Goal: Transaction & Acquisition: Purchase product/service

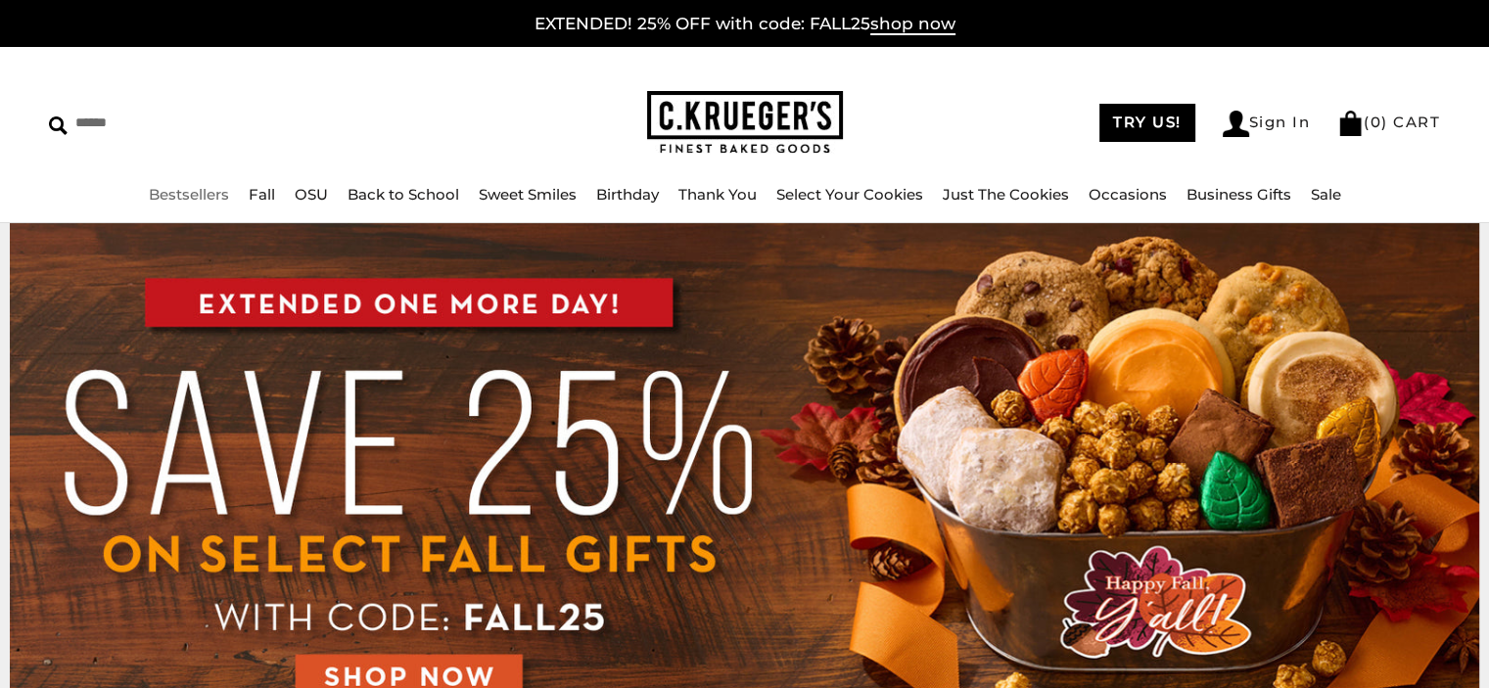
click at [200, 193] on link "Bestsellers" at bounding box center [189, 194] width 80 height 19
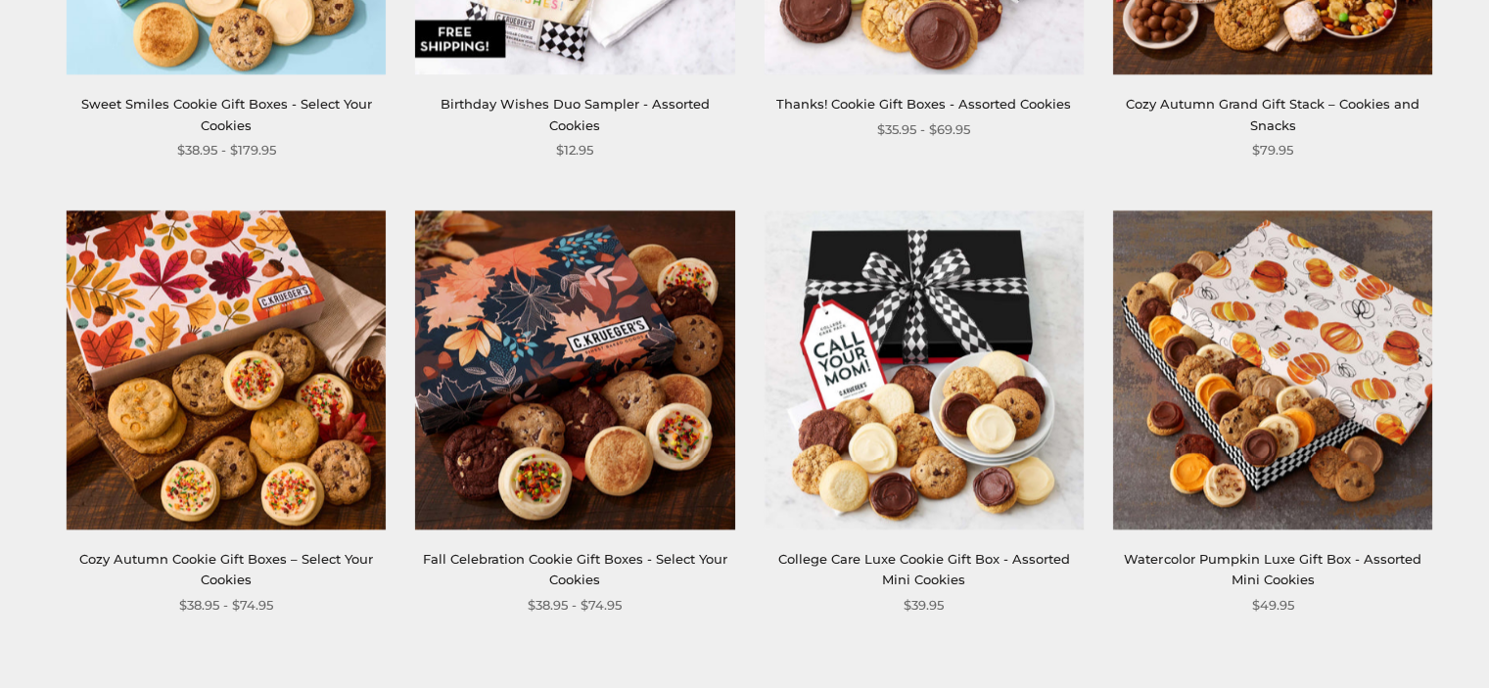
scroll to position [2840, 0]
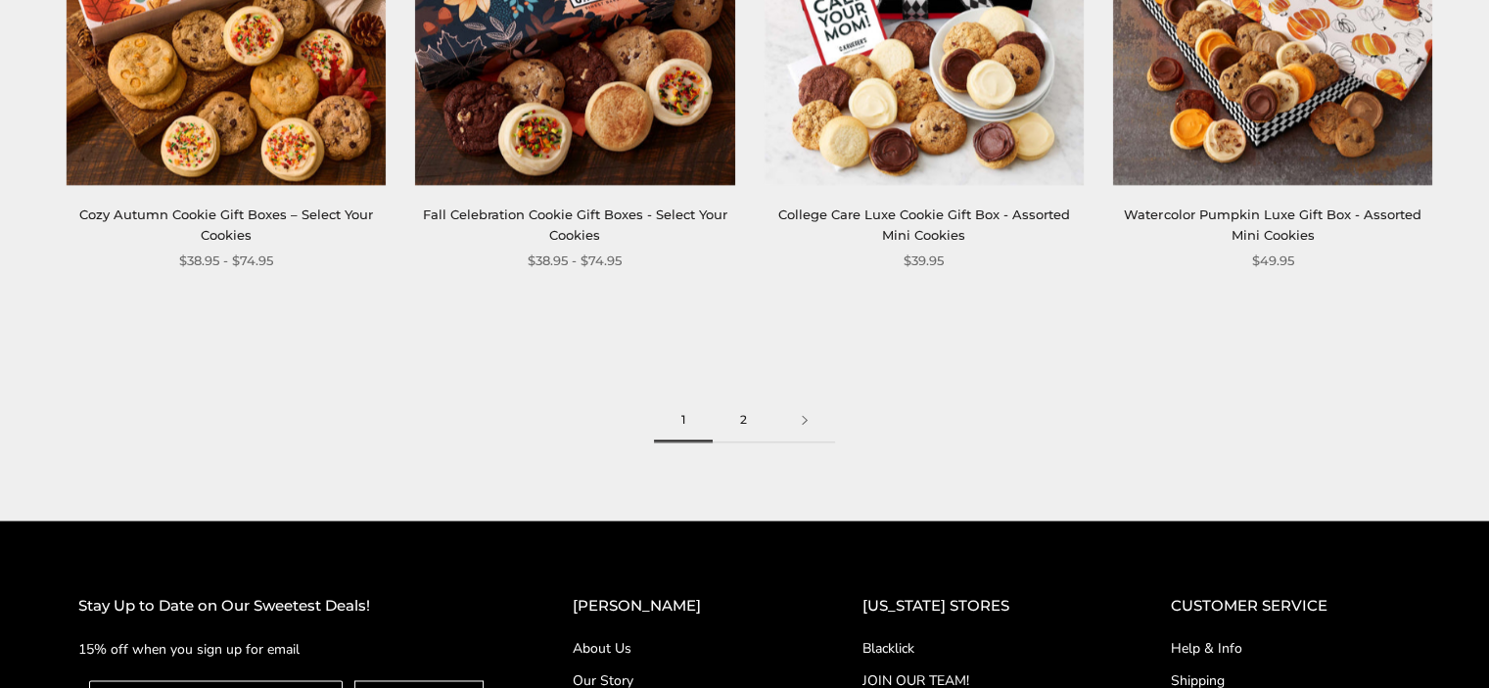
click at [736, 426] on link "2" at bounding box center [744, 421] width 62 height 44
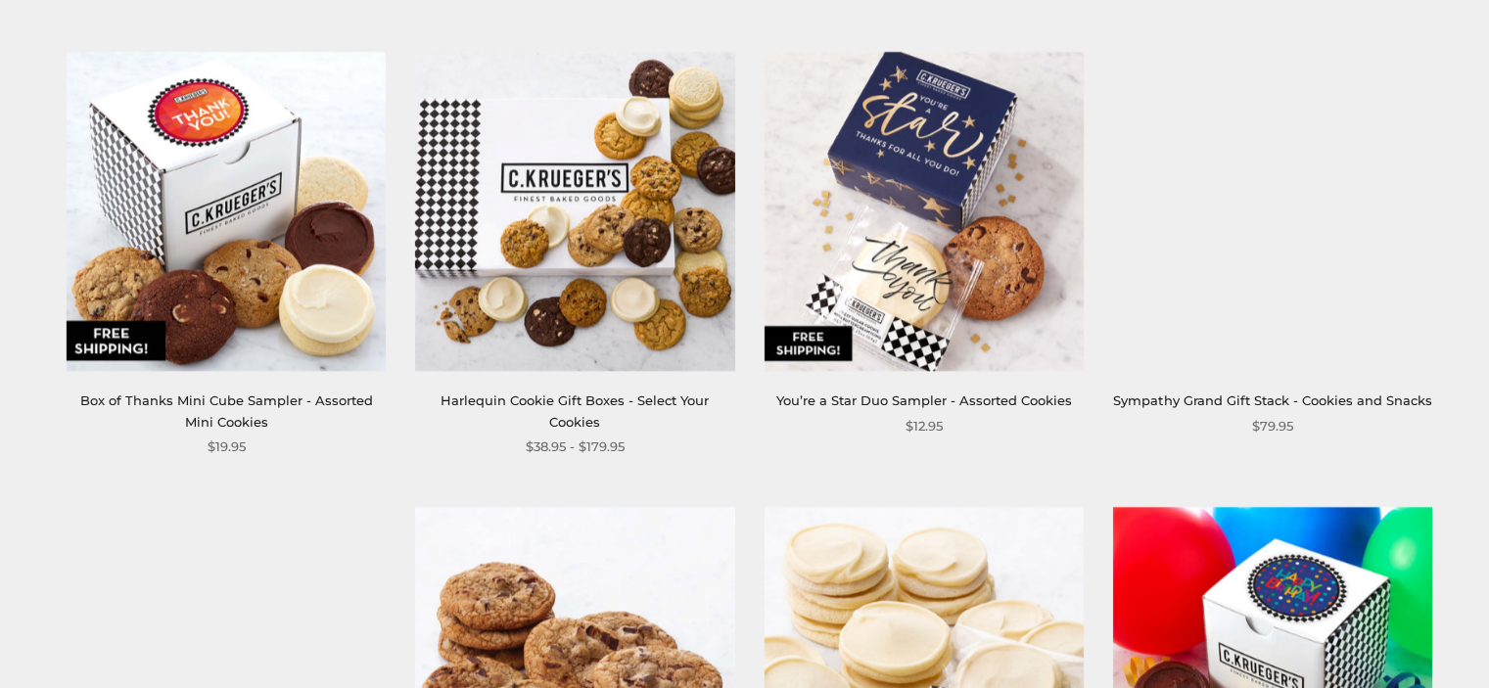
scroll to position [2448, 0]
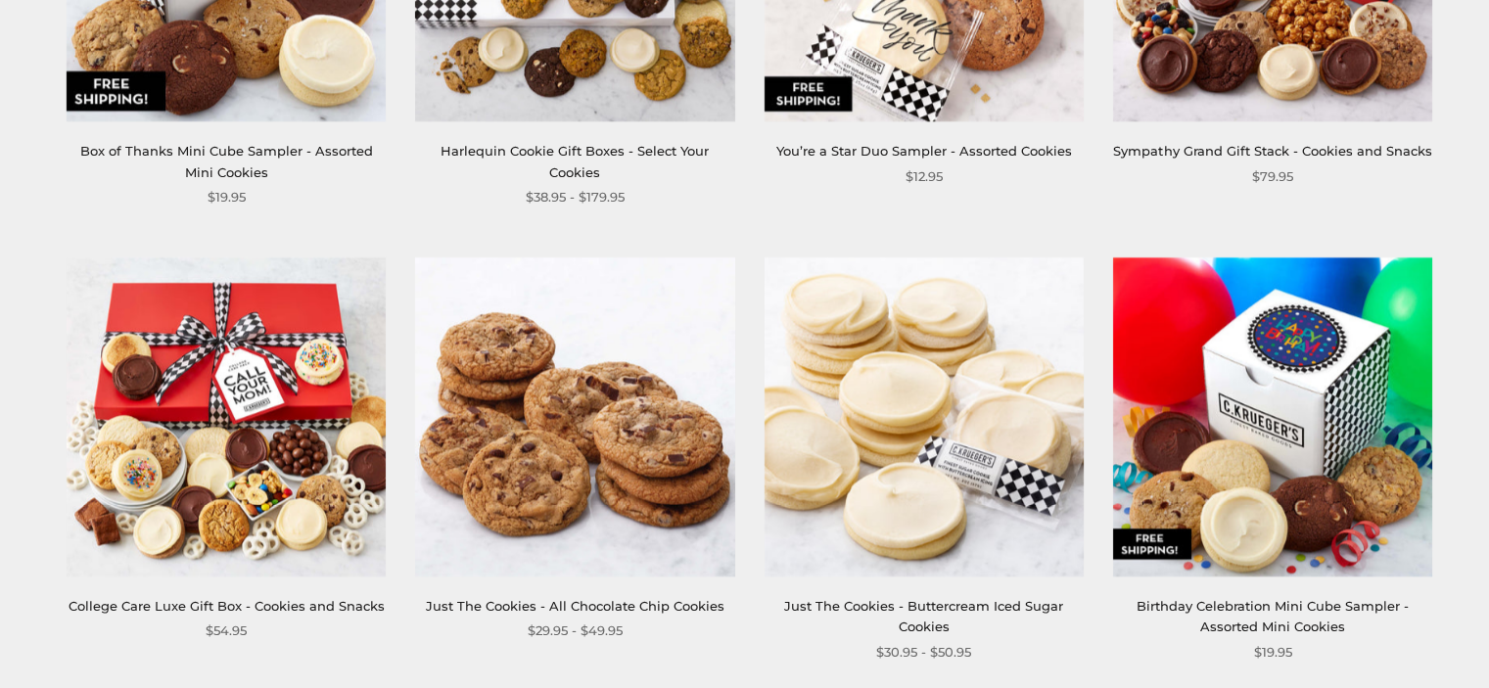
click at [938, 614] on div "Just The Cookies - Buttercream Iced Sugar Cookies" at bounding box center [924, 617] width 319 height 42
click at [980, 611] on link "Just The Cookies - Buttercream Iced Sugar Cookies" at bounding box center [923, 616] width 279 height 36
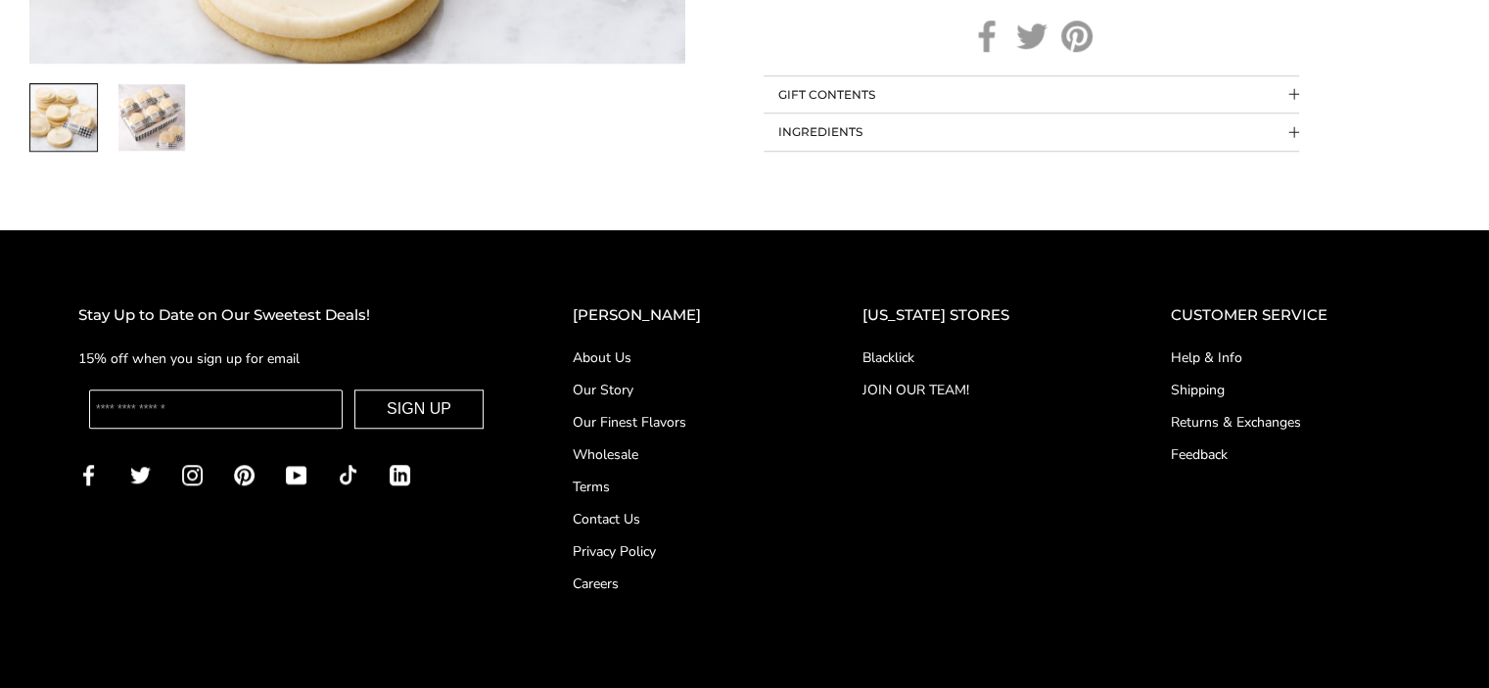
scroll to position [1629, 0]
